Goal: Task Accomplishment & Management: Complete application form

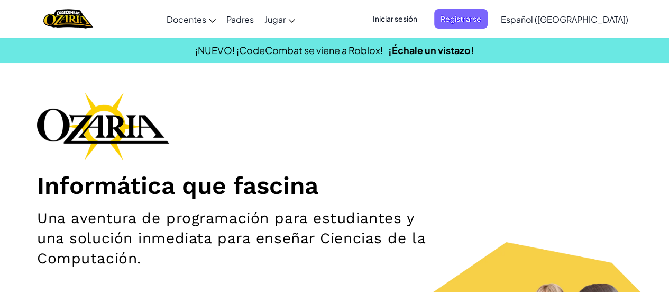
click at [424, 23] on span "Iniciar sesión" at bounding box center [395, 19] width 57 height 20
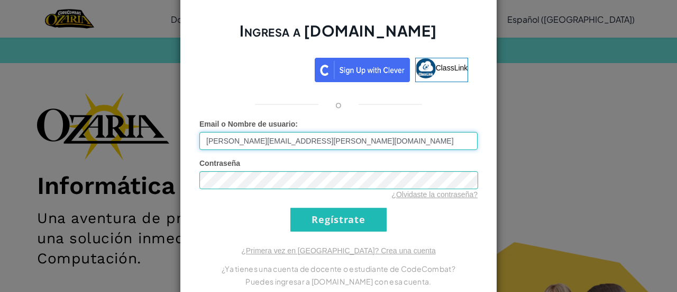
click at [339, 140] on input "[PERSON_NAME][EMAIL_ADDRESS][PERSON_NAME][DOMAIN_NAME]" at bounding box center [338, 141] width 278 height 18
paste input "AL07133371"
type input "[EMAIL_ADDRESS][DOMAIN_NAME]"
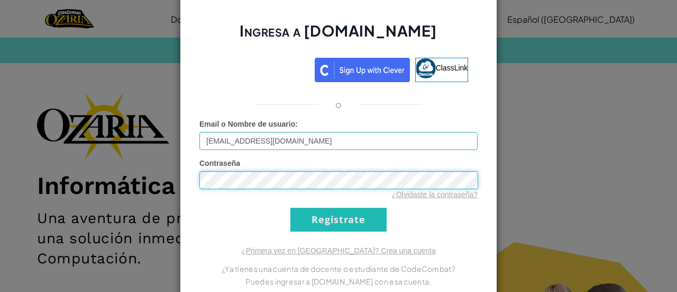
click at [290, 207] on input "Regístrate" at bounding box center [338, 219] width 96 height 24
